Goal: Task Accomplishment & Management: Manage account settings

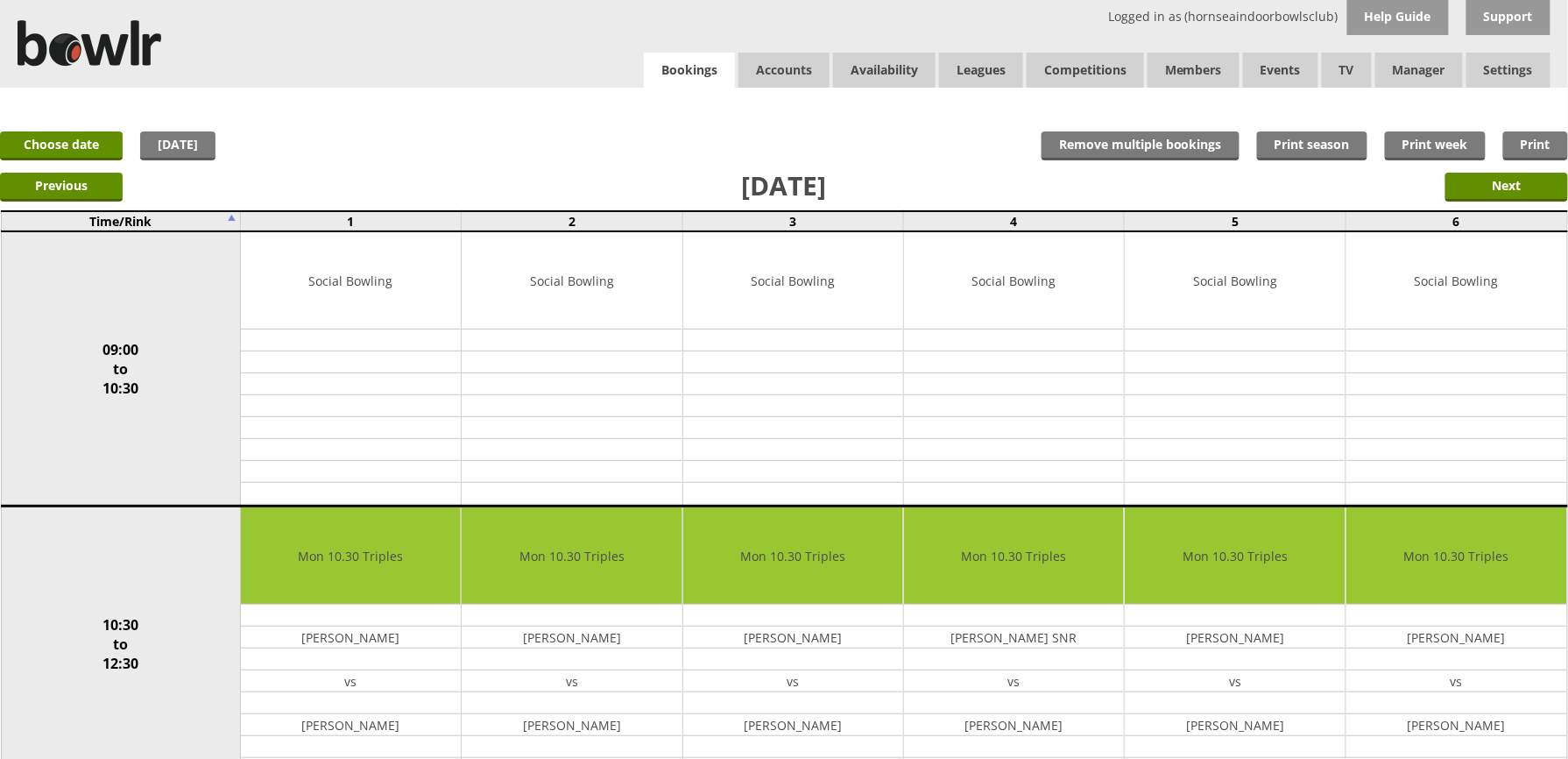
click at [680, 59] on link "Bookings" at bounding box center [690, 70] width 91 height 36
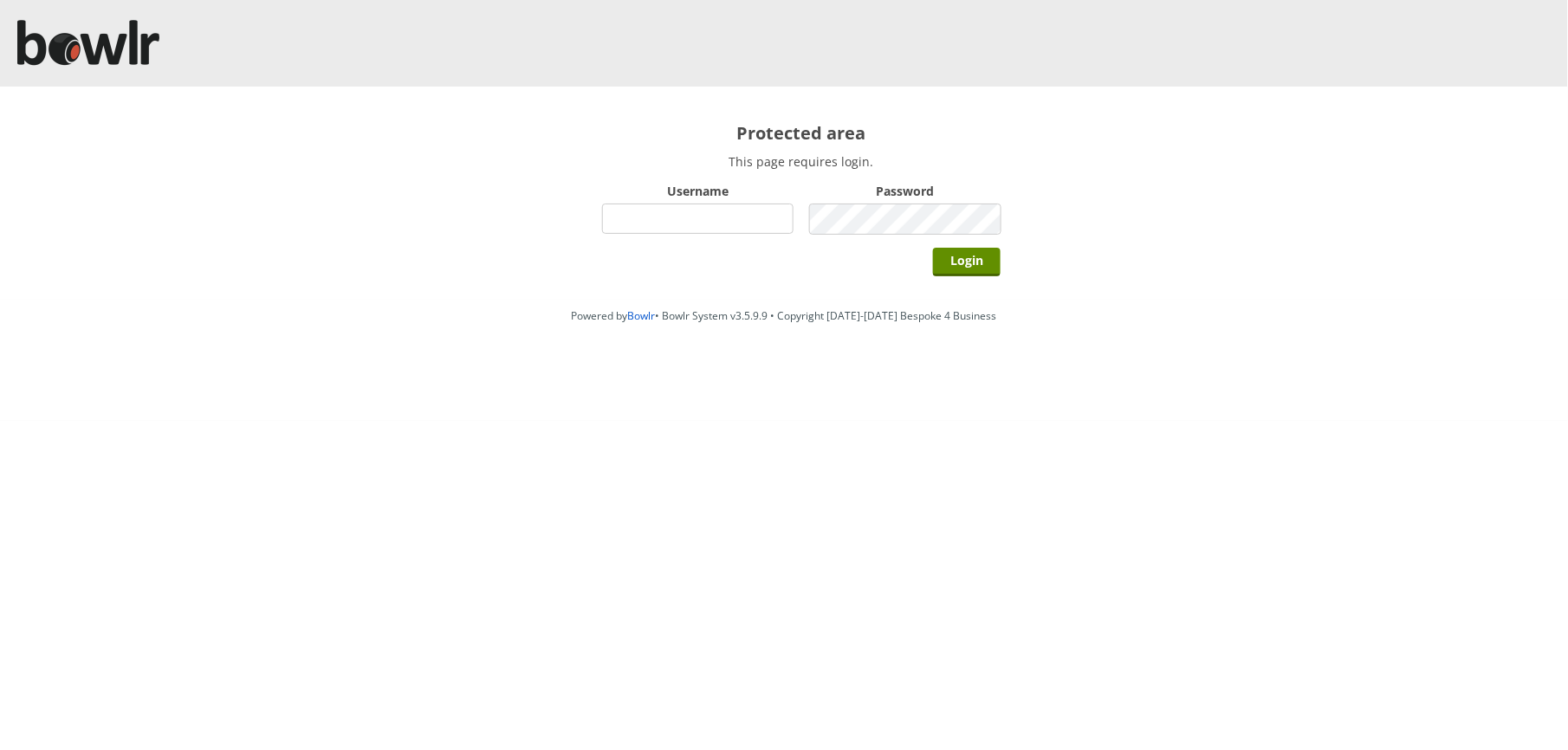
click at [735, 225] on input "Username" at bounding box center [698, 219] width 192 height 31
type input "hornseaindoorbowlsclub"
click at [933, 247] on input "Login" at bounding box center [966, 262] width 67 height 29
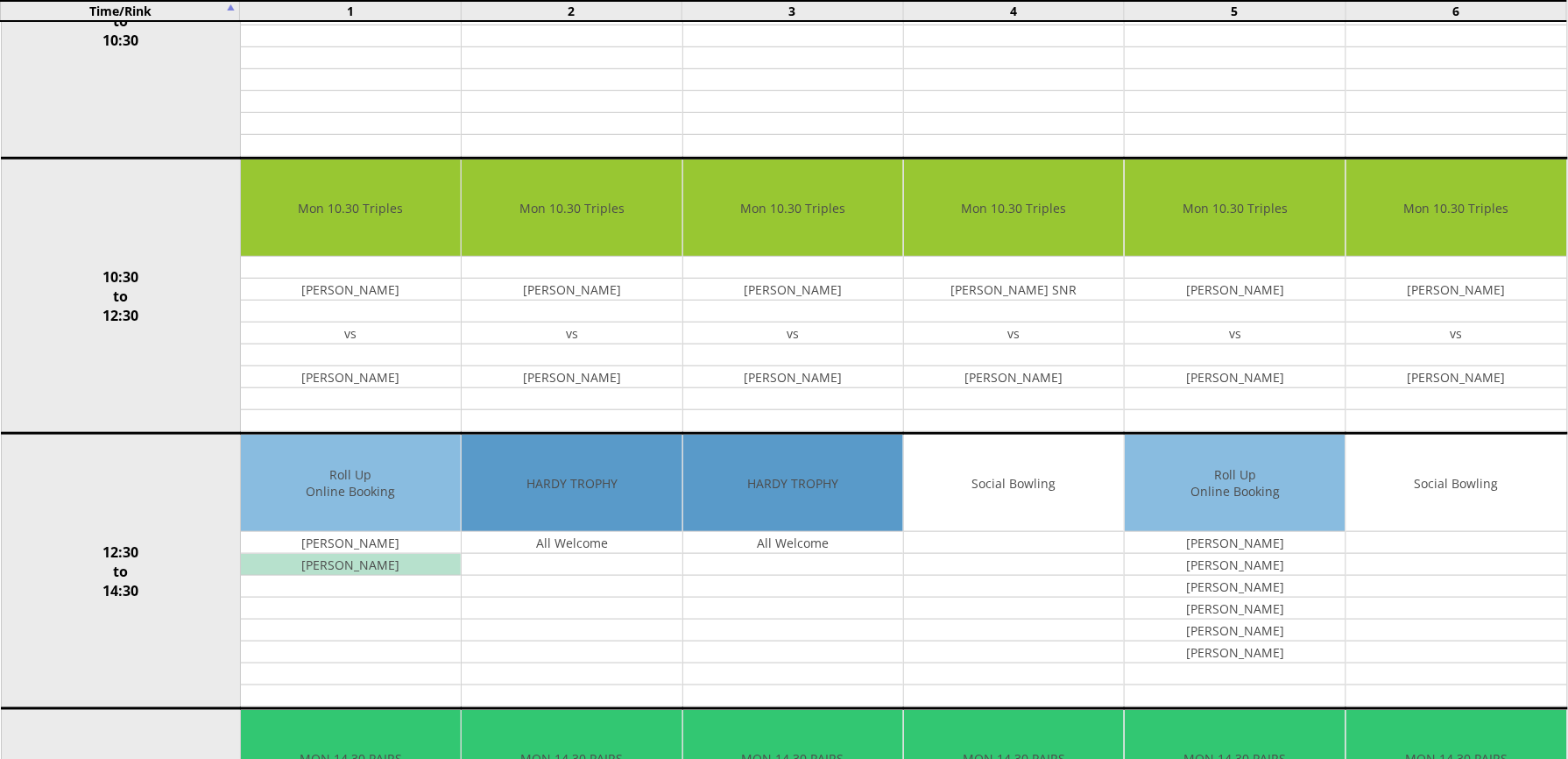
scroll to position [350, 0]
